Goal: Task Accomplishment & Management: Manage account settings

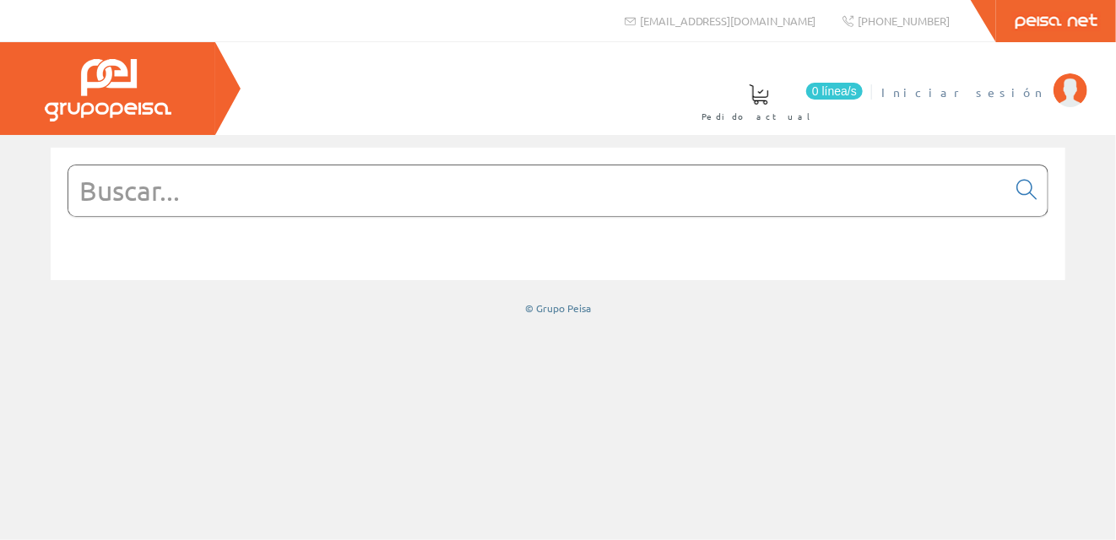
click at [989, 89] on span "Iniciar sesión" at bounding box center [963, 92] width 164 height 17
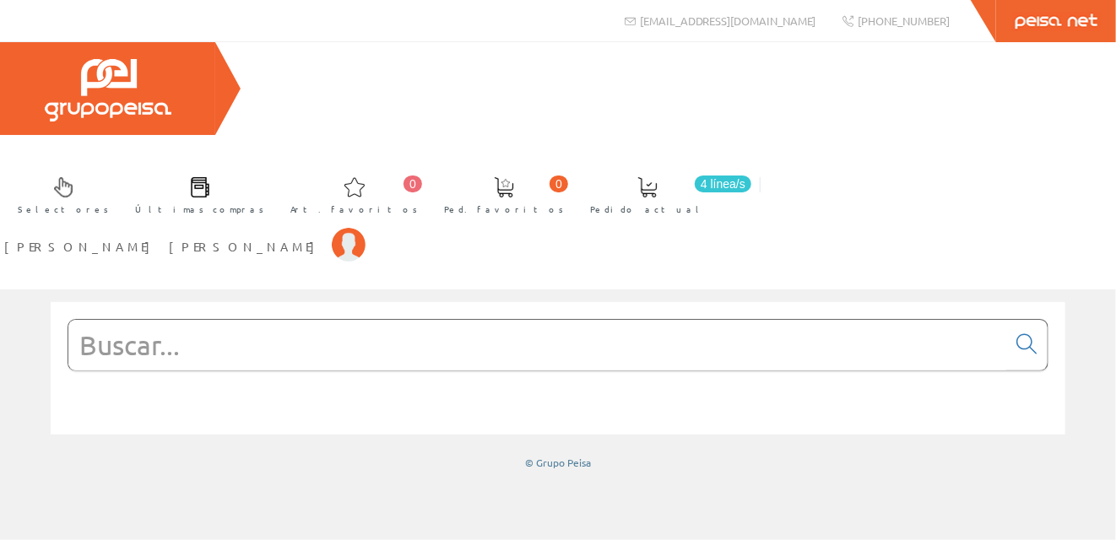
click at [128, 320] on input "text" at bounding box center [537, 345] width 938 height 51
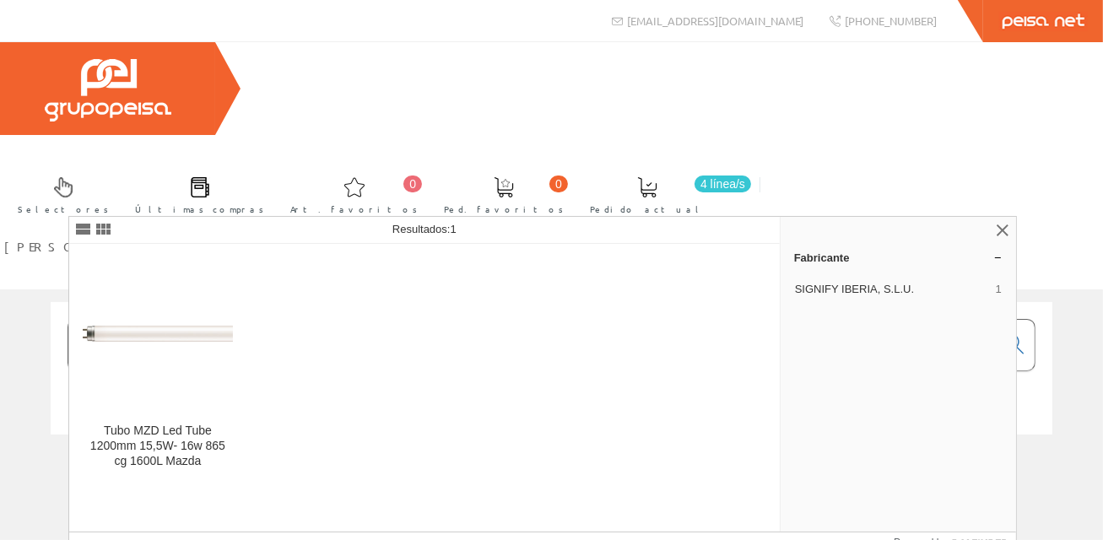
type input "54245400"
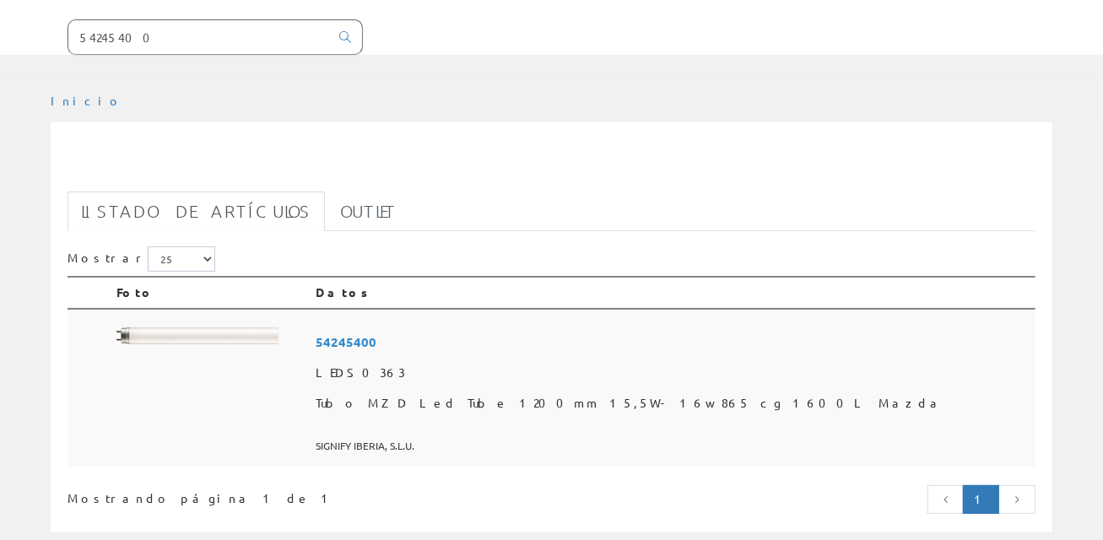
scroll to position [338, 0]
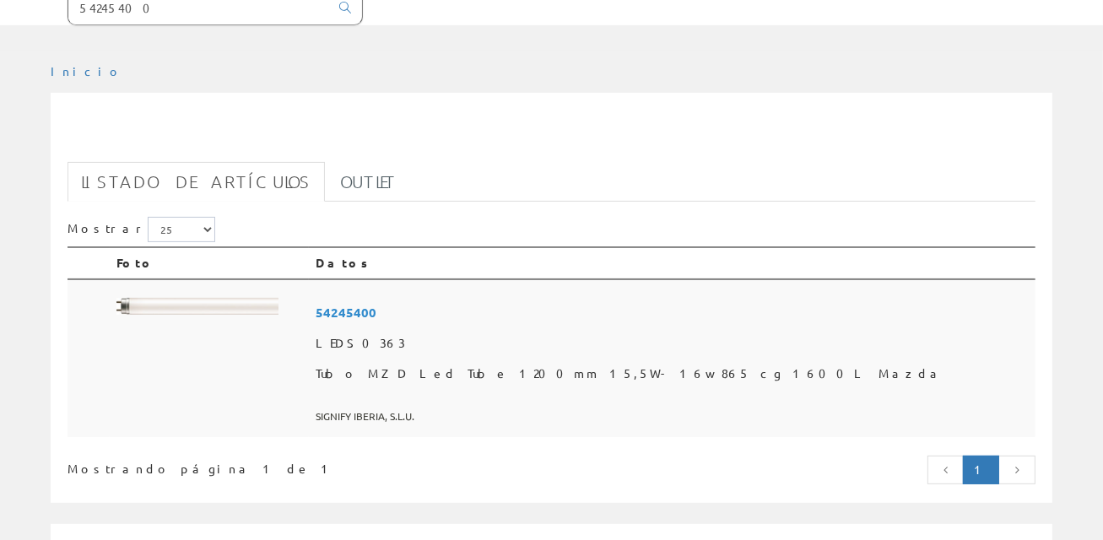
click at [450, 297] on span "54245400" at bounding box center [672, 312] width 713 height 31
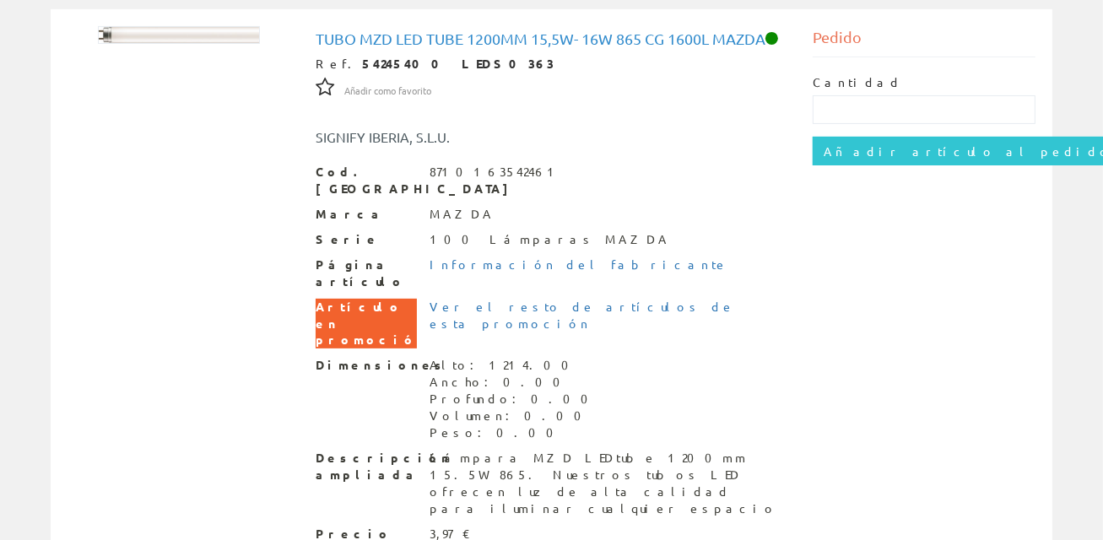
scroll to position [373, 0]
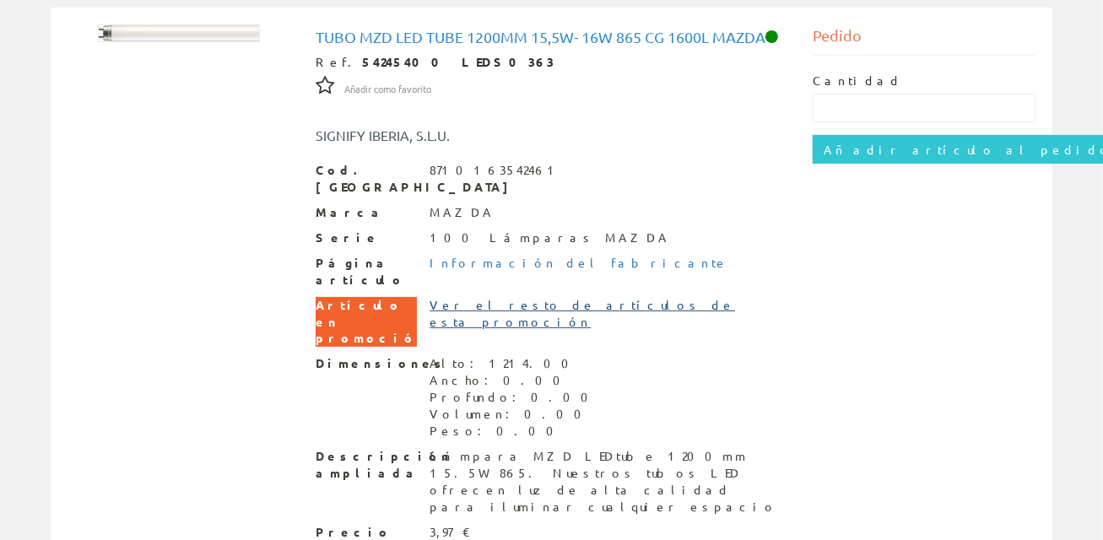
click at [486, 297] on link "Ver el resto de artículos de esta promoción" at bounding box center [583, 313] width 306 height 32
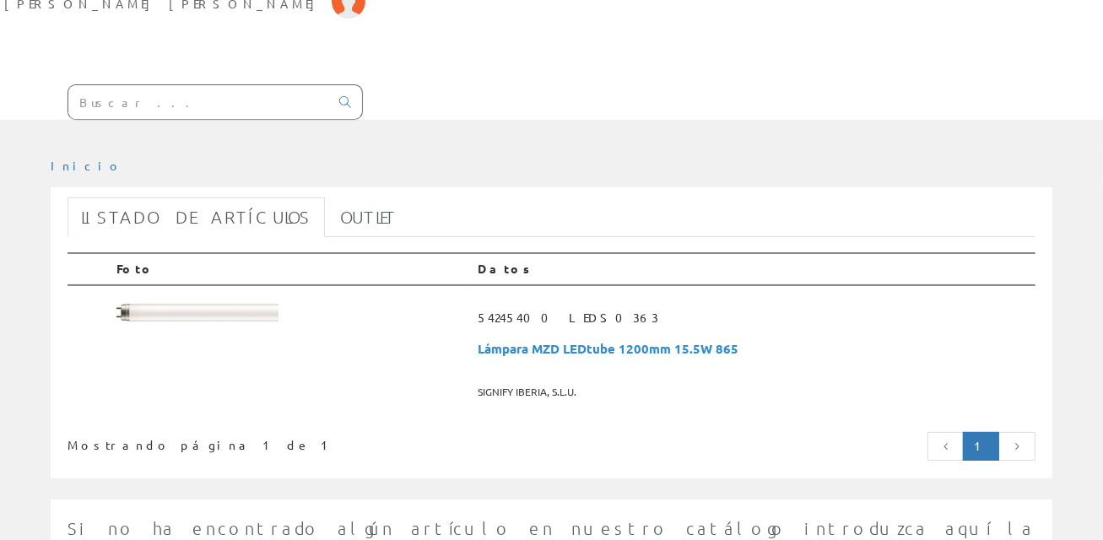
scroll to position [233, 0]
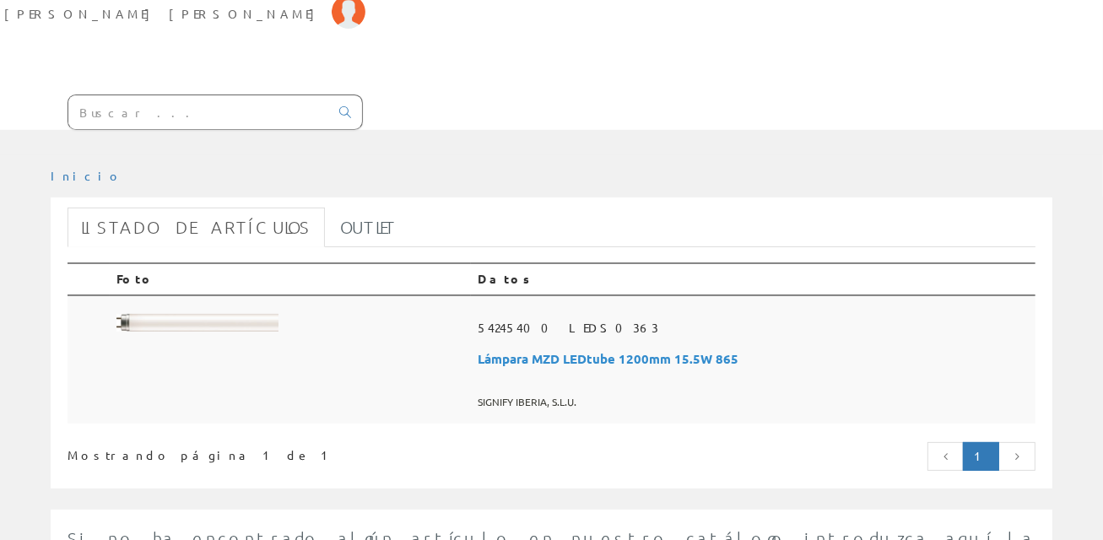
click at [579, 343] on span "Lámpara MZD LEDtube 1200mm 15.5W 865" at bounding box center [753, 358] width 551 height 31
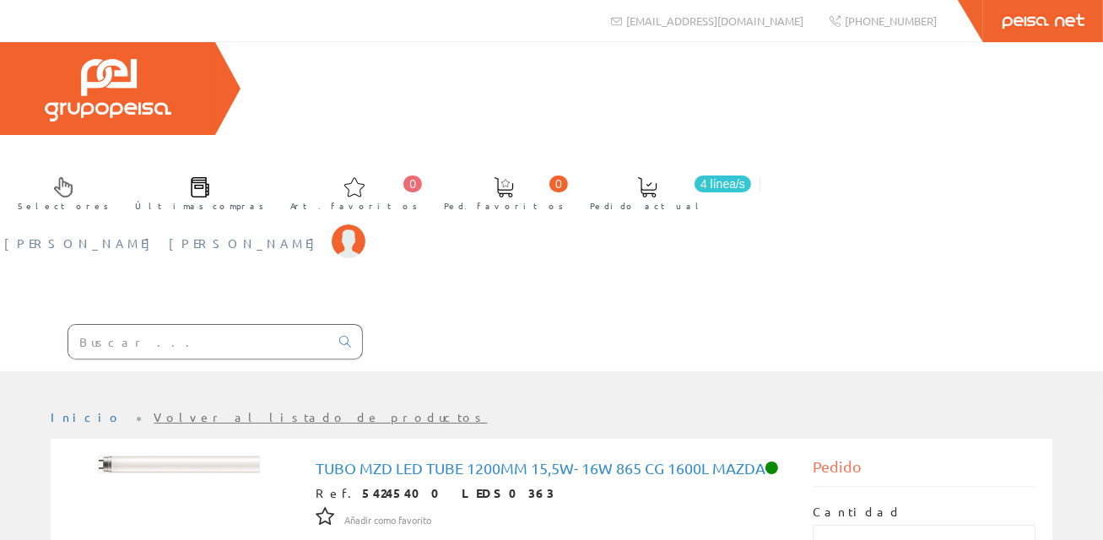
click at [323, 235] on span "[PERSON_NAME] [PERSON_NAME]" at bounding box center [163, 243] width 319 height 17
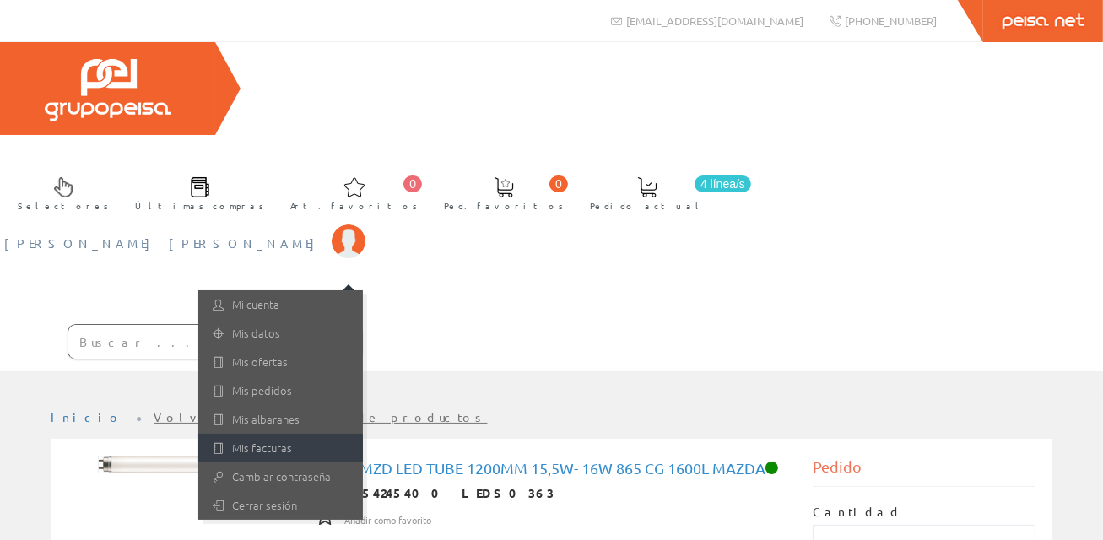
click at [363, 434] on link "Mis facturas" at bounding box center [280, 448] width 165 height 29
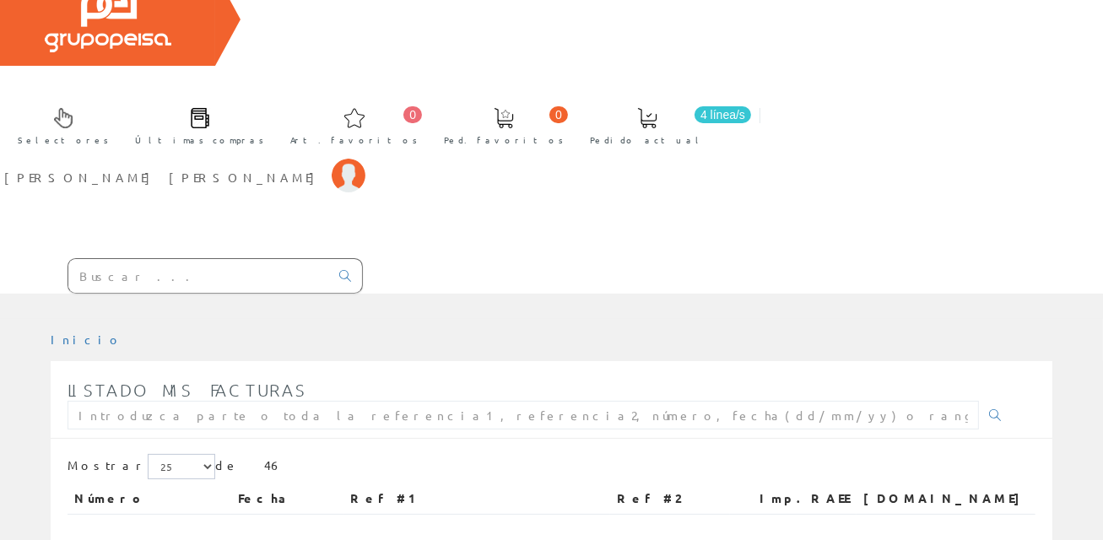
scroll to position [169, 0]
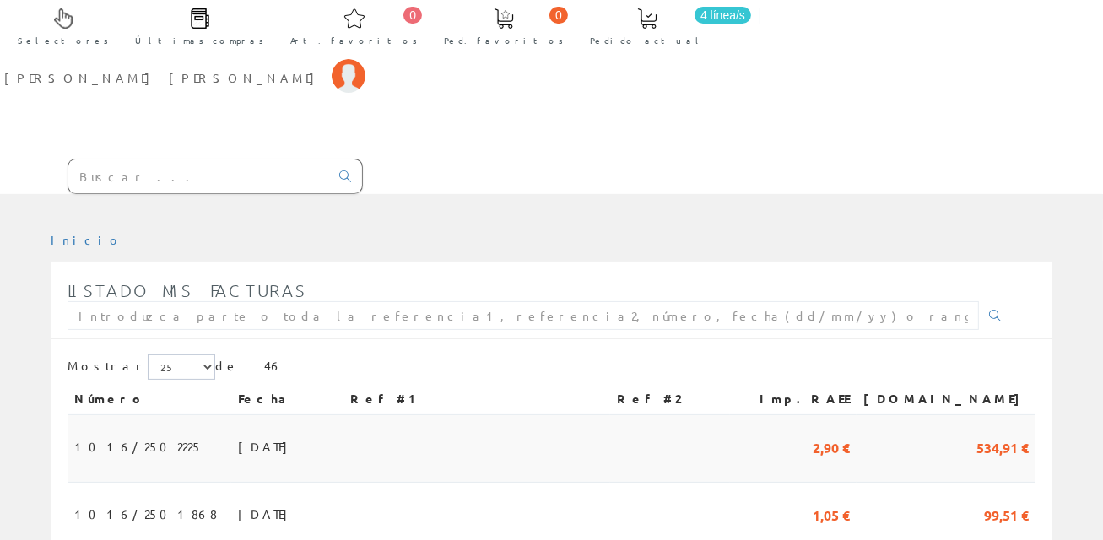
click at [238, 432] on span "30/06/2025" at bounding box center [267, 446] width 58 height 29
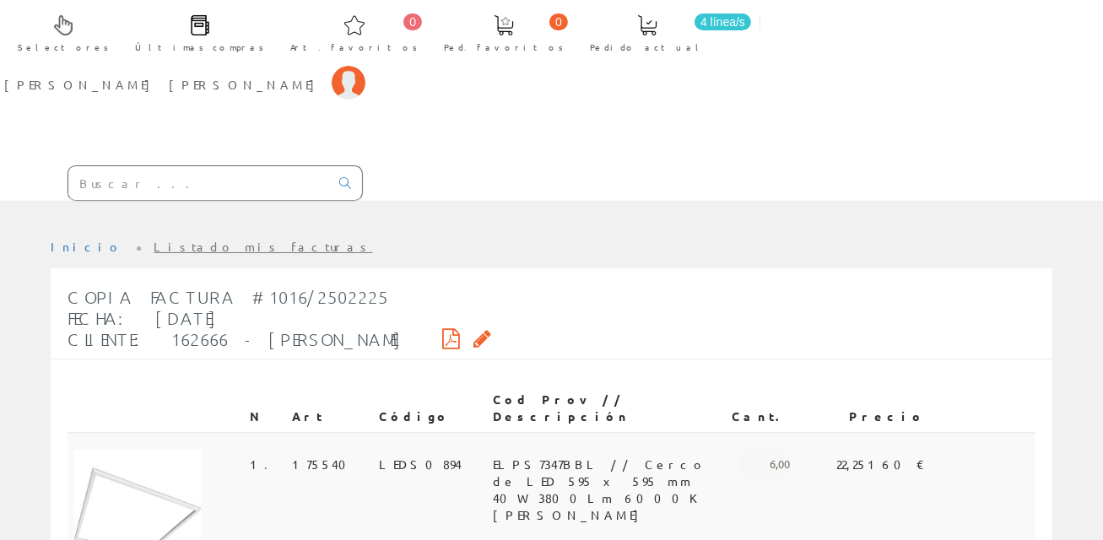
scroll to position [26, 0]
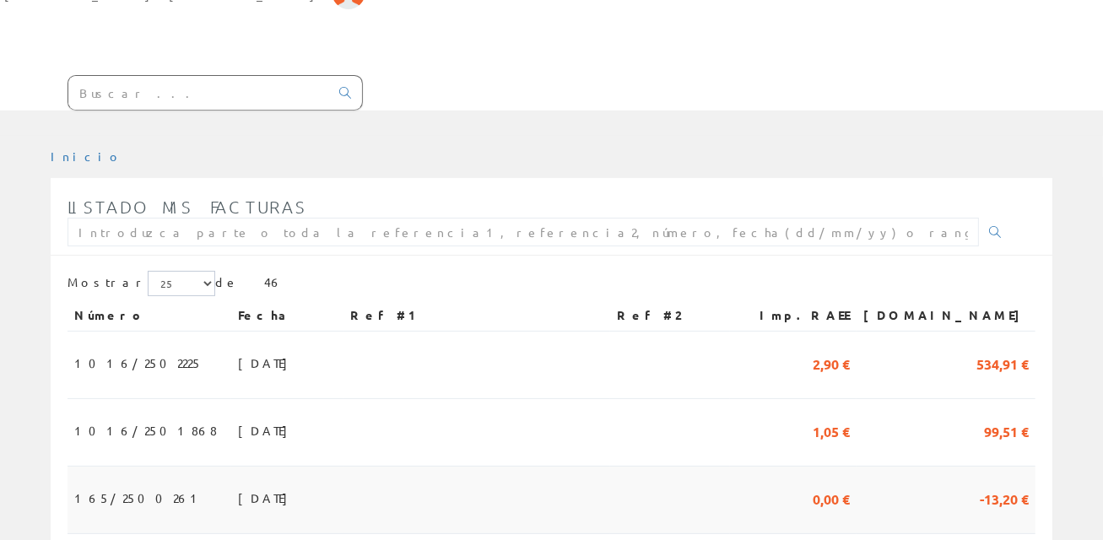
scroll to position [253, 0]
click at [238, 415] on span "[DATE]" at bounding box center [267, 429] width 58 height 29
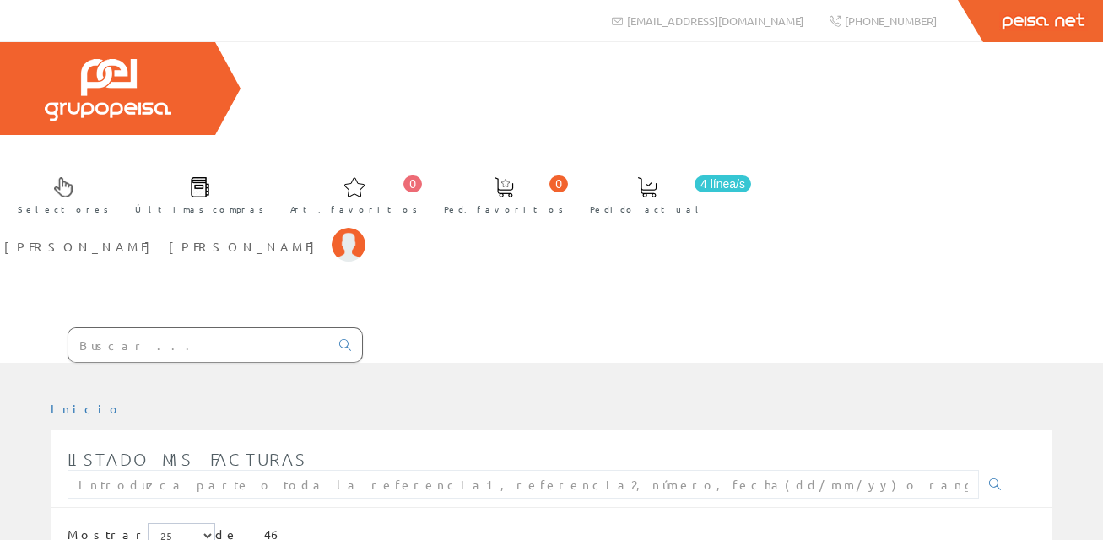
scroll to position [253, 0]
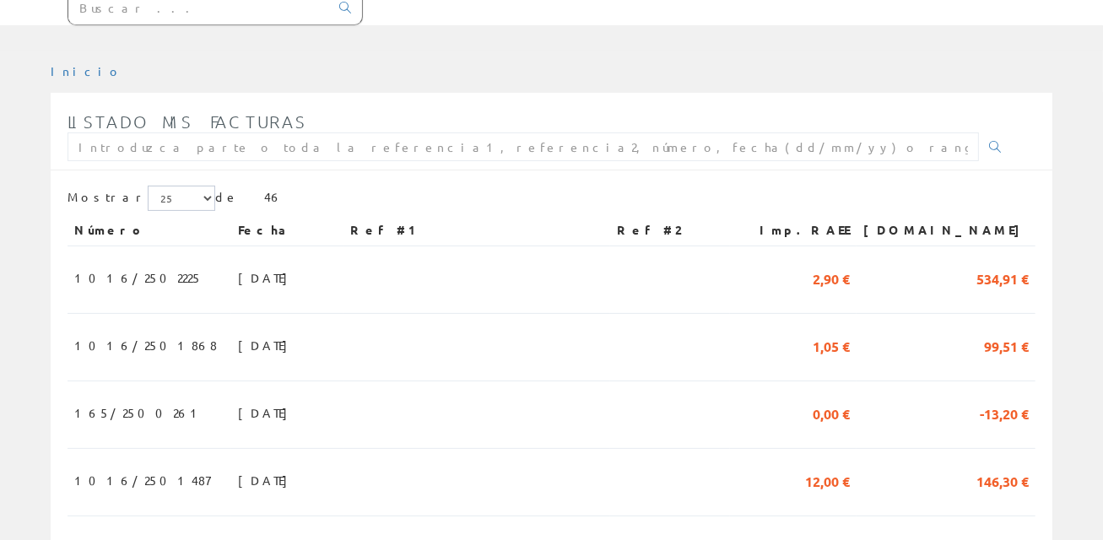
scroll to position [422, 0]
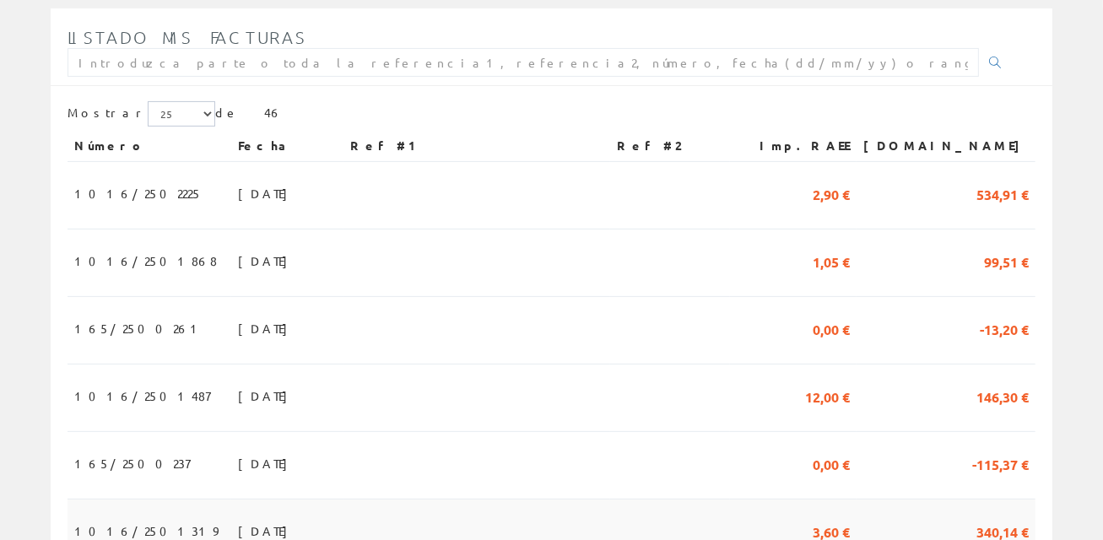
click at [238, 517] on span "[DATE]" at bounding box center [267, 531] width 58 height 29
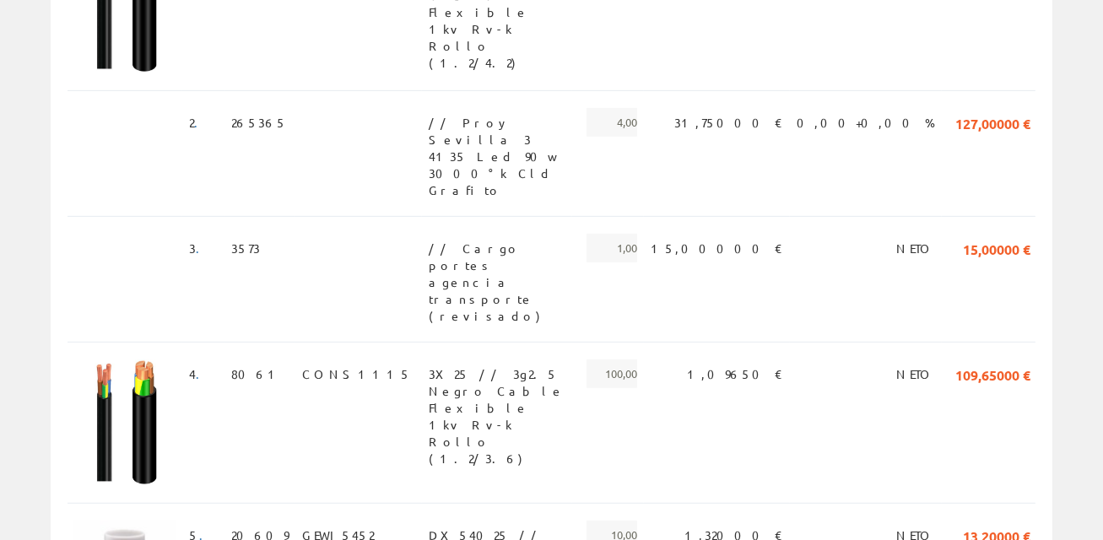
scroll to position [700, 0]
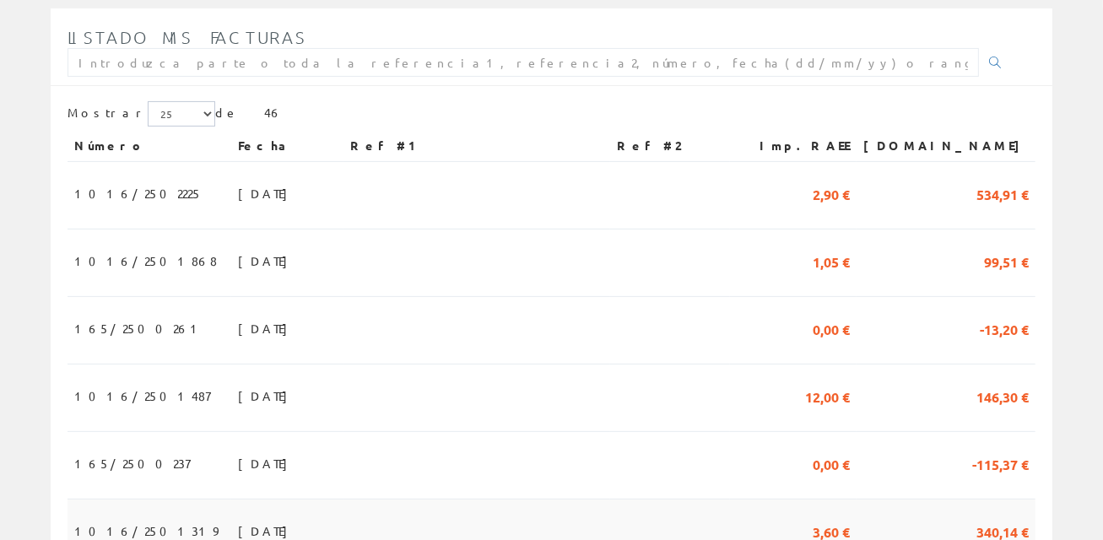
scroll to position [506, 0]
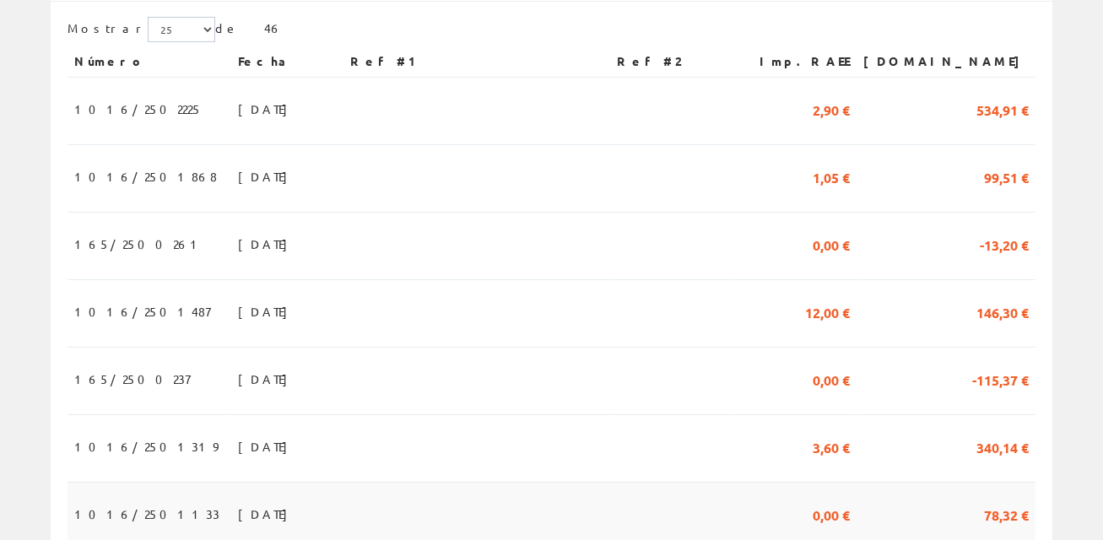
click at [231, 483] on td "31/03/2025" at bounding box center [287, 517] width 112 height 68
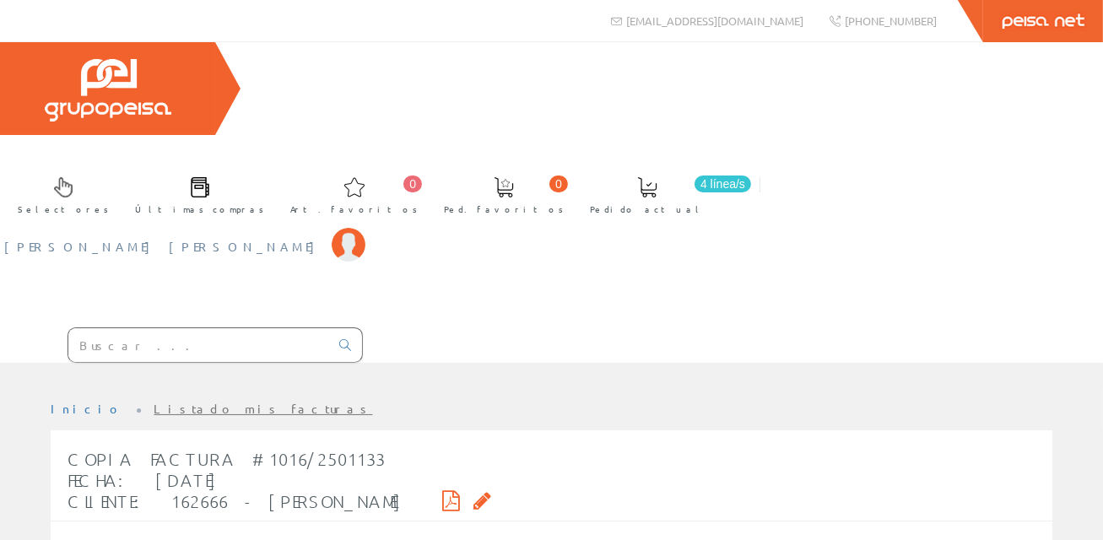
click at [323, 238] on span "[PERSON_NAME] [PERSON_NAME]" at bounding box center [163, 246] width 319 height 17
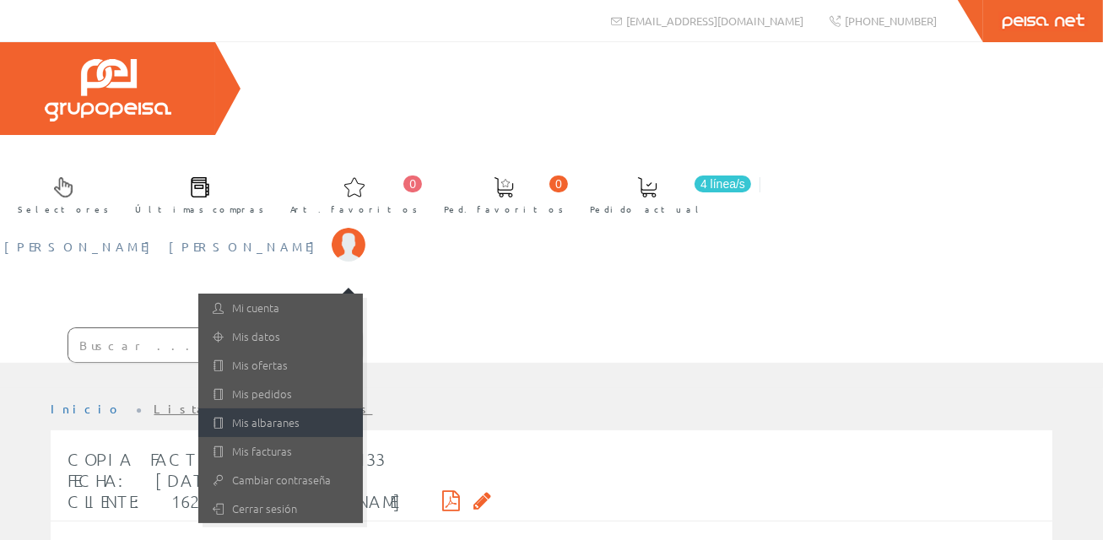
click at [363, 408] on link "Mis albaranes" at bounding box center [280, 422] width 165 height 29
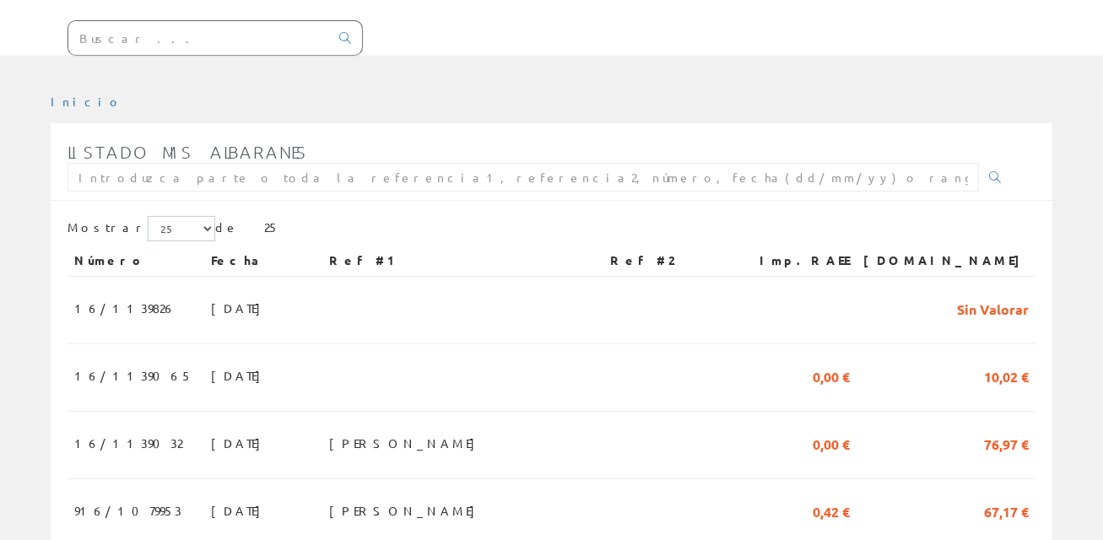
scroll to position [253, 0]
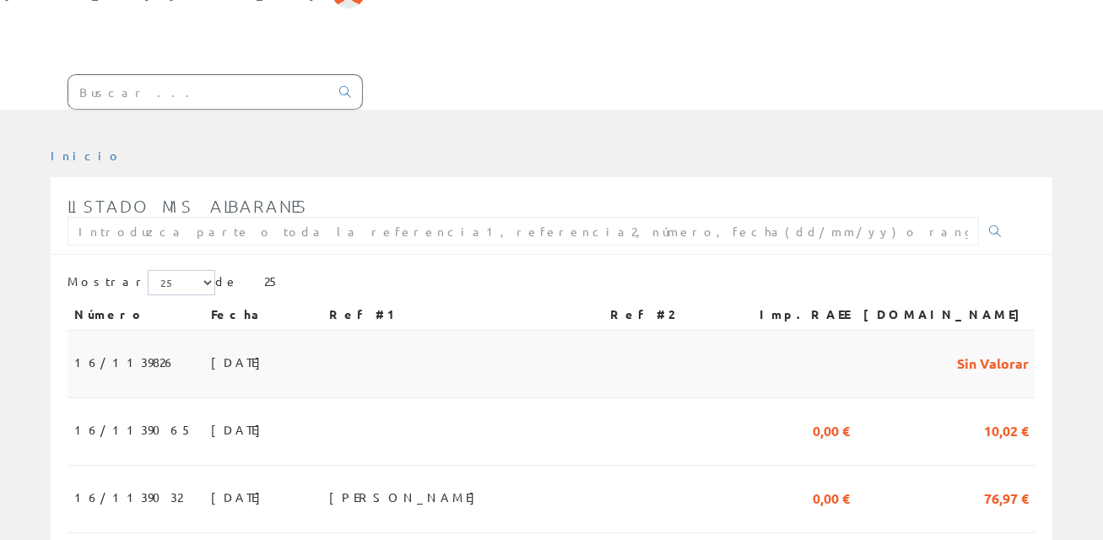
click at [237, 331] on td "17/07/2025" at bounding box center [263, 365] width 118 height 68
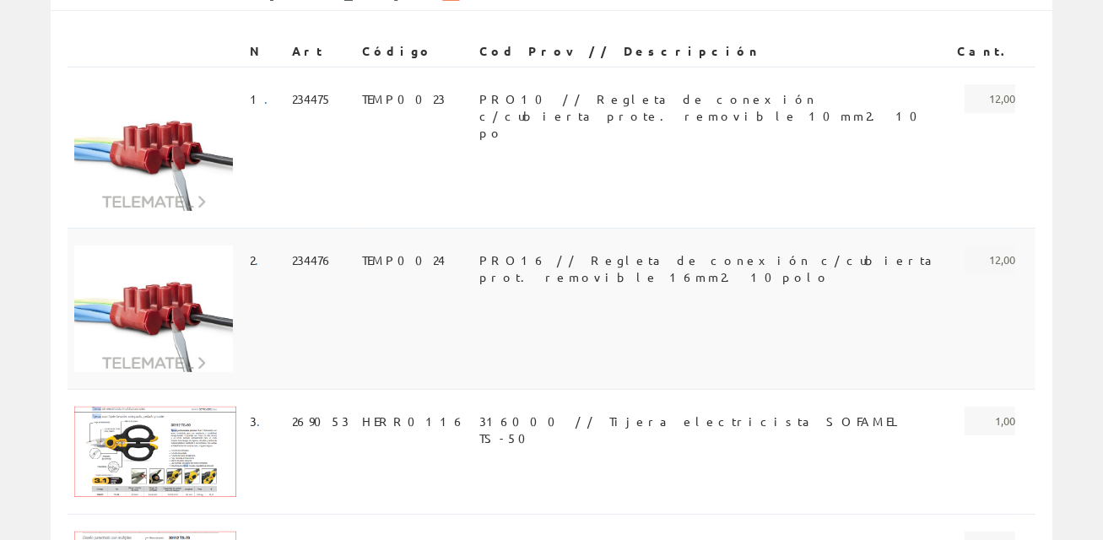
scroll to position [14, 0]
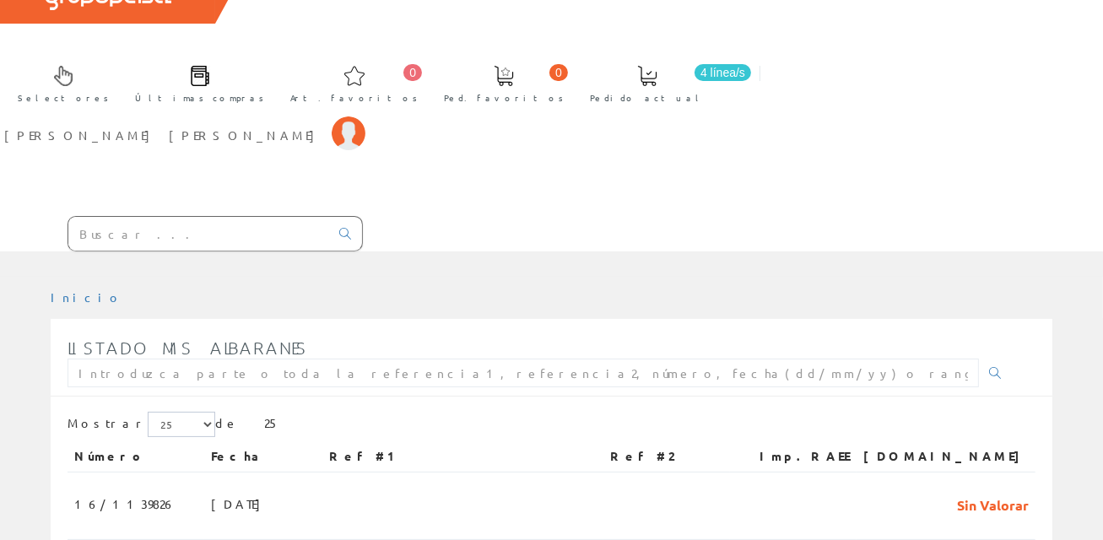
scroll to position [84, 0]
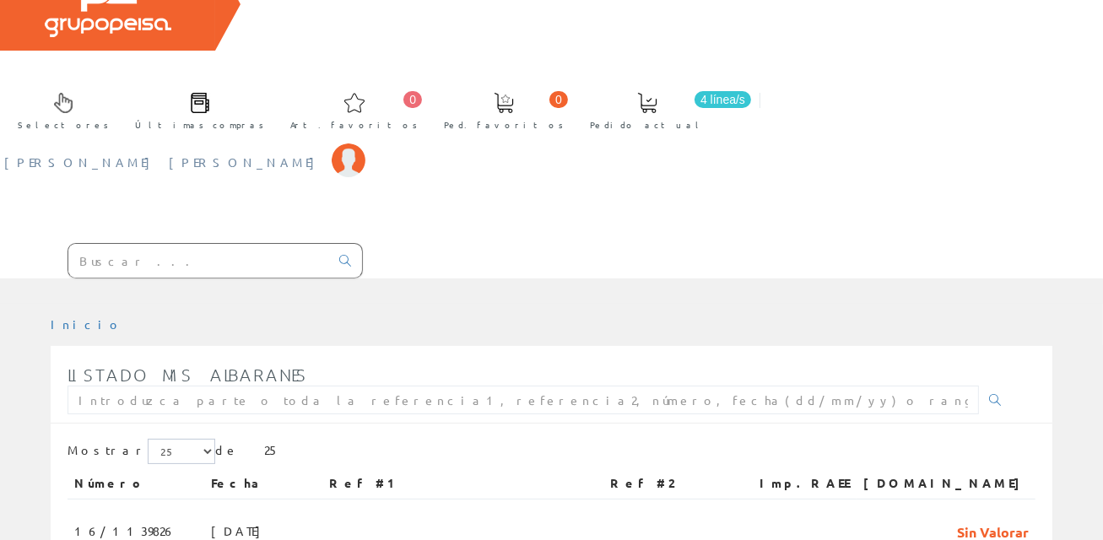
click at [323, 154] on span "[PERSON_NAME] [PERSON_NAME]" at bounding box center [163, 162] width 319 height 17
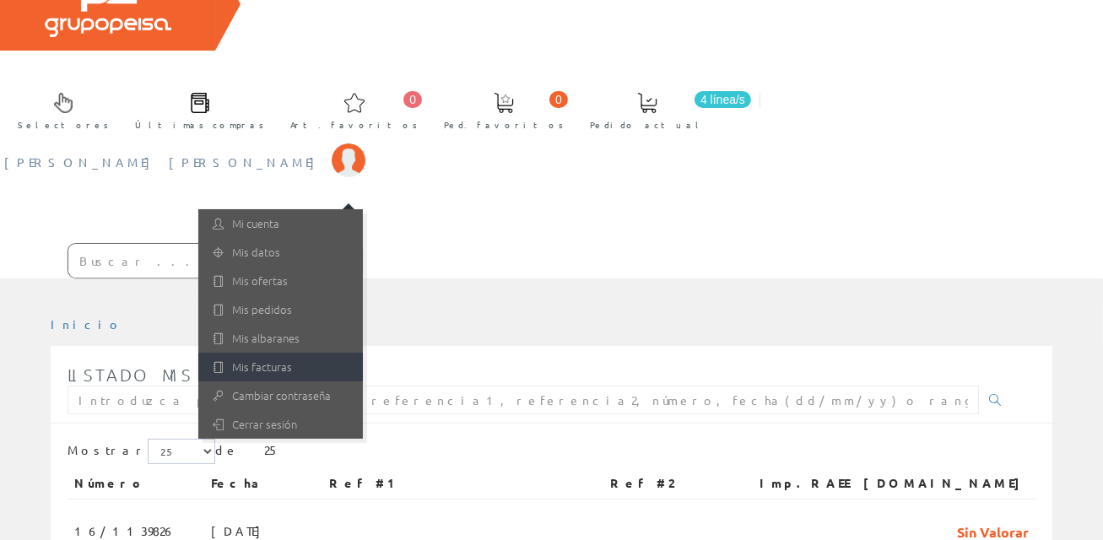
click at [363, 353] on link "Mis facturas" at bounding box center [280, 367] width 165 height 29
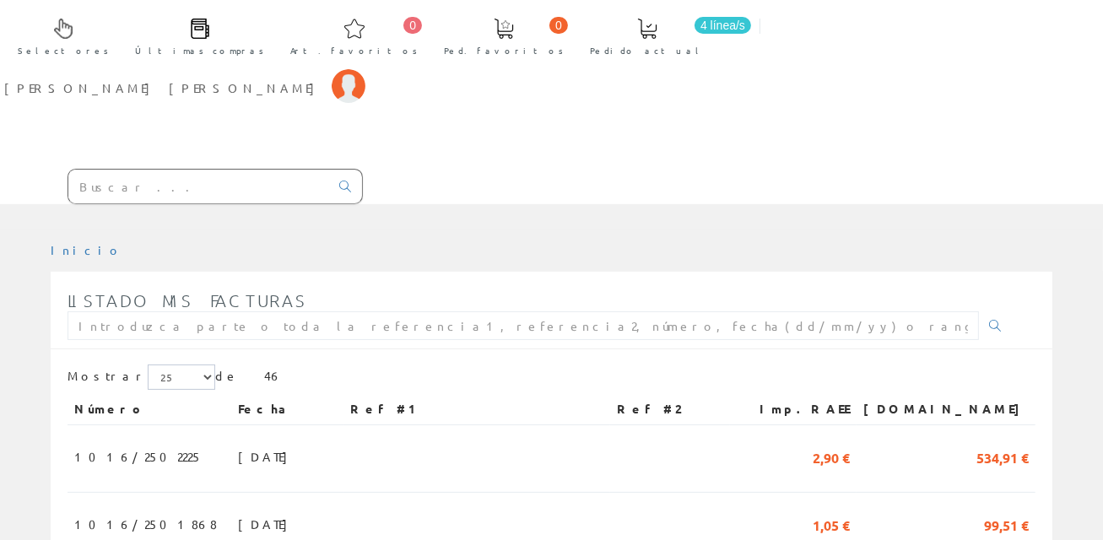
scroll to position [169, 0]
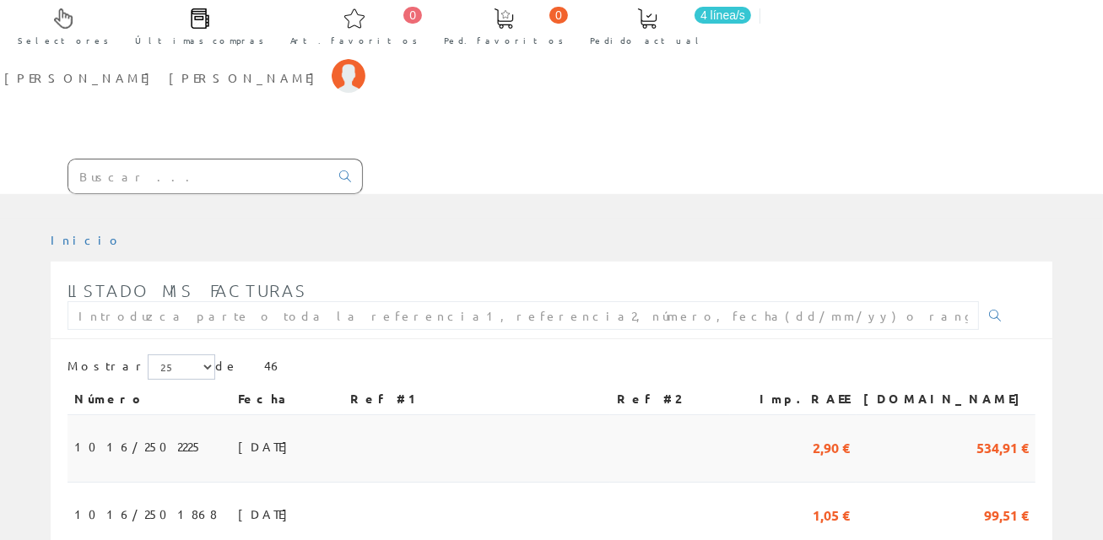
click at [231, 415] on td "[DATE]" at bounding box center [287, 449] width 112 height 68
